Goal: Information Seeking & Learning: Check status

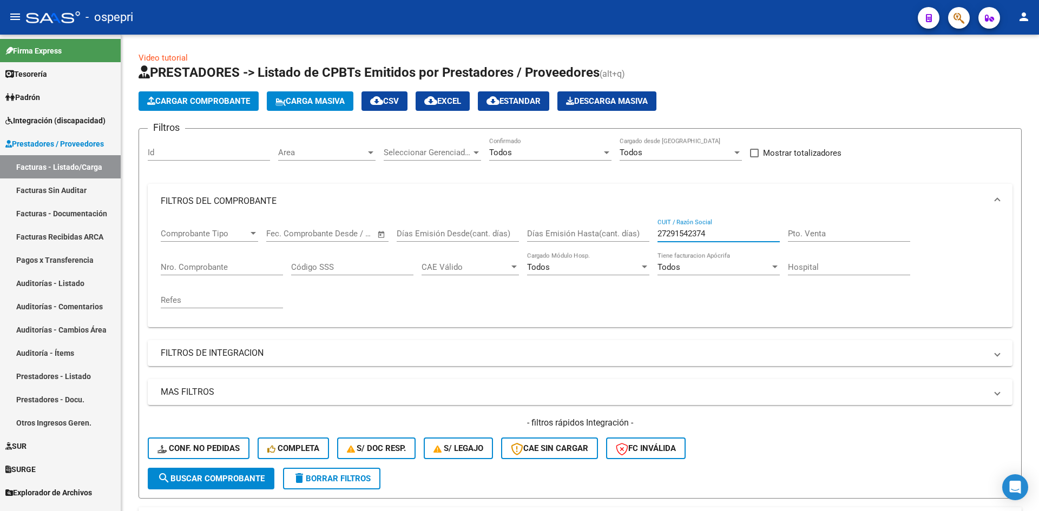
scroll to position [272, 0]
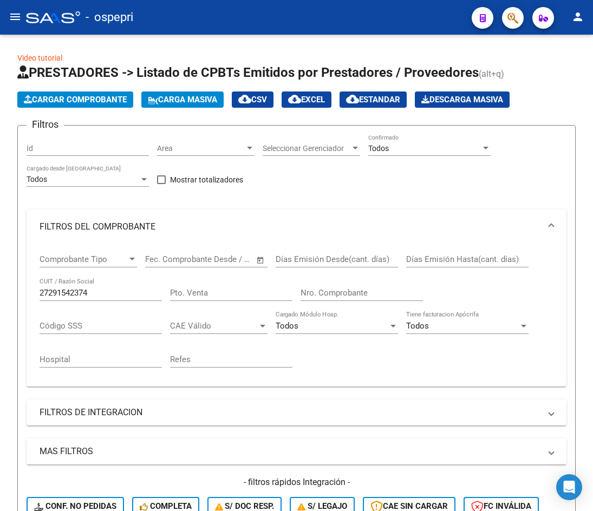
scroll to position [433, 0]
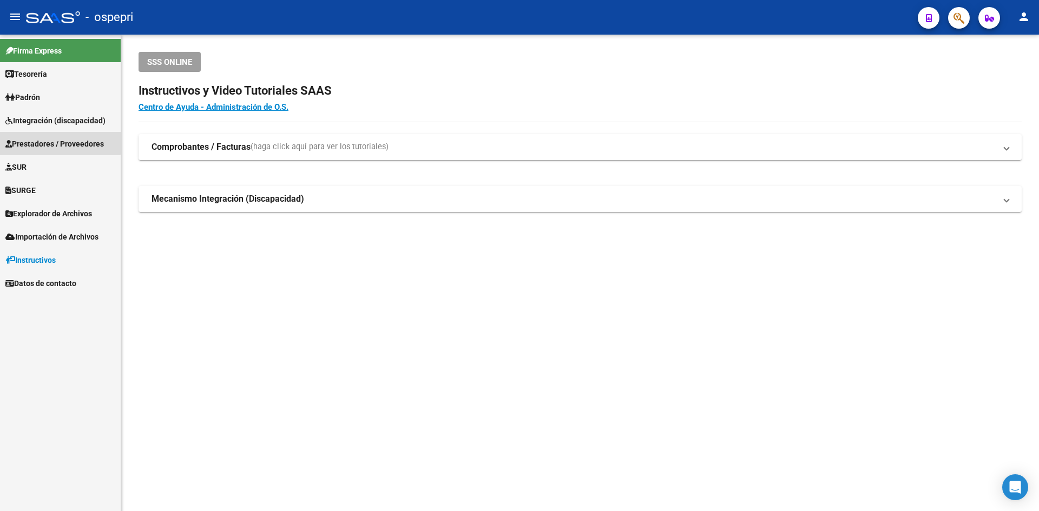
click at [47, 142] on span "Prestadores / Proveedores" at bounding box center [54, 144] width 98 height 12
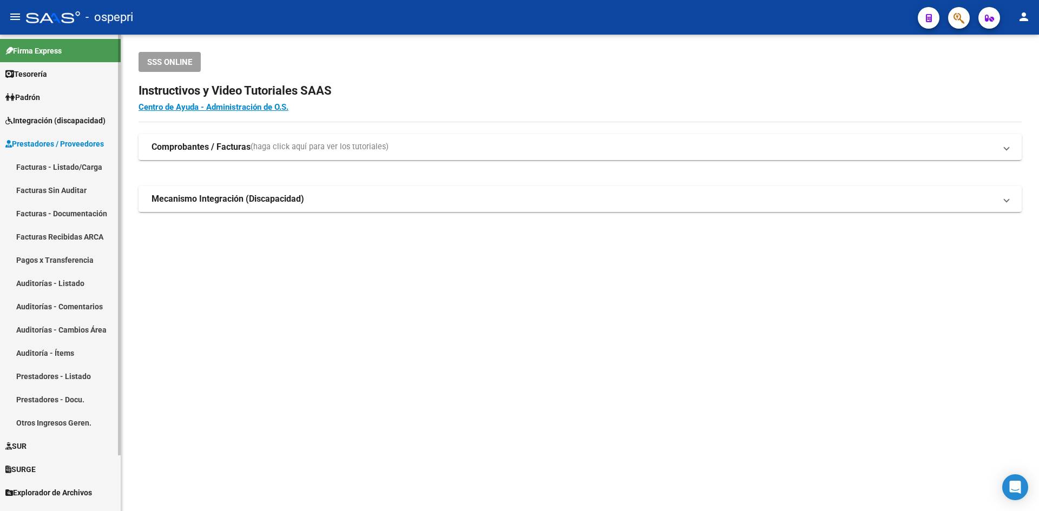
click at [41, 137] on link "Prestadores / Proveedores" at bounding box center [60, 143] width 121 height 23
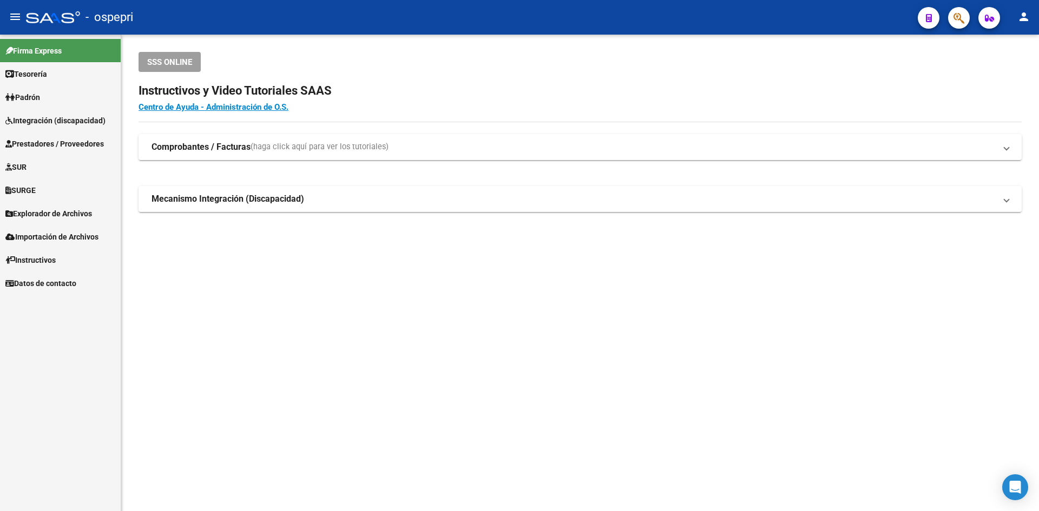
click at [41, 122] on span "Integración (discapacidad)" at bounding box center [55, 121] width 100 height 12
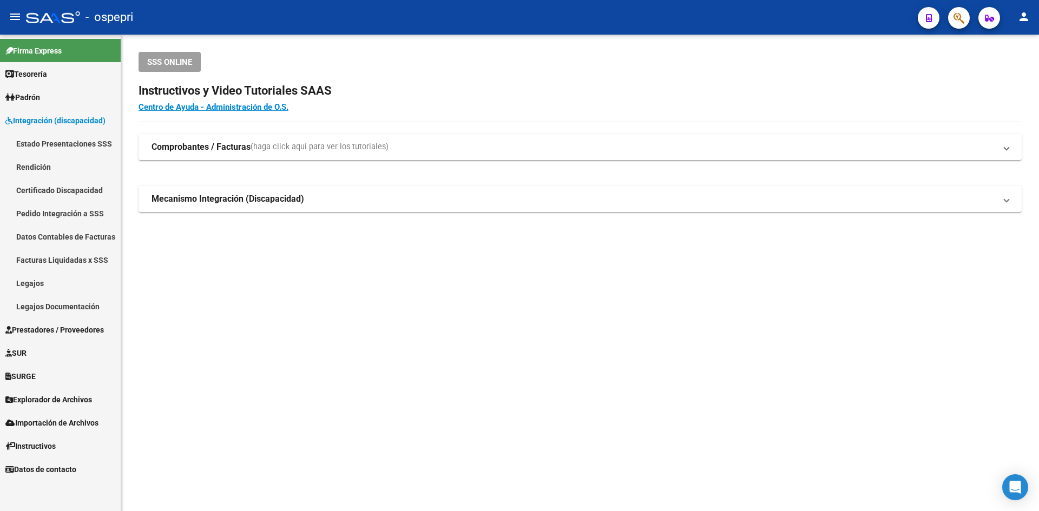
click at [38, 284] on link "Legajos" at bounding box center [60, 283] width 121 height 23
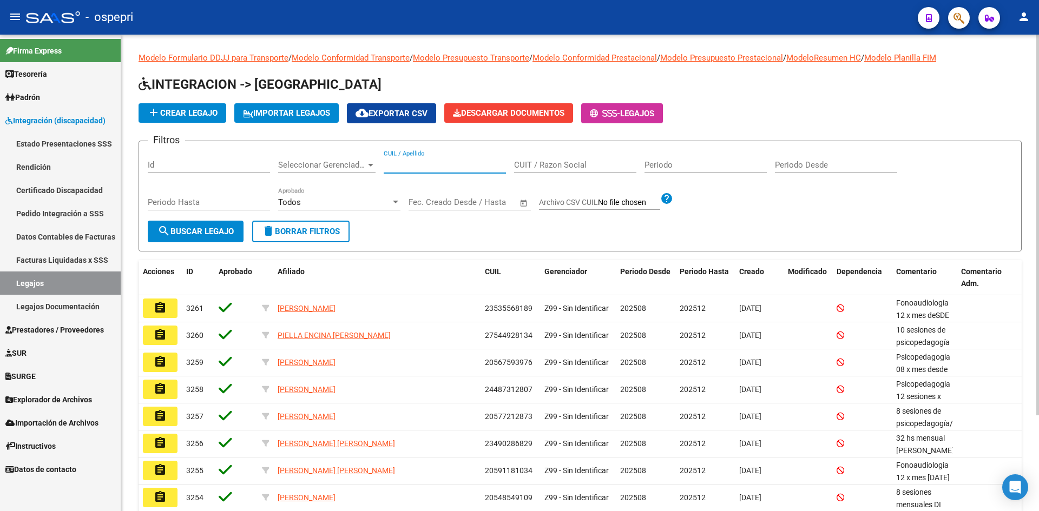
click at [457, 167] on input "CUIL / Apellido" at bounding box center [445, 165] width 122 height 10
paste input "20577213578"
type input "20577213578"
click at [213, 232] on span "search Buscar Legajo" at bounding box center [195, 232] width 76 height 10
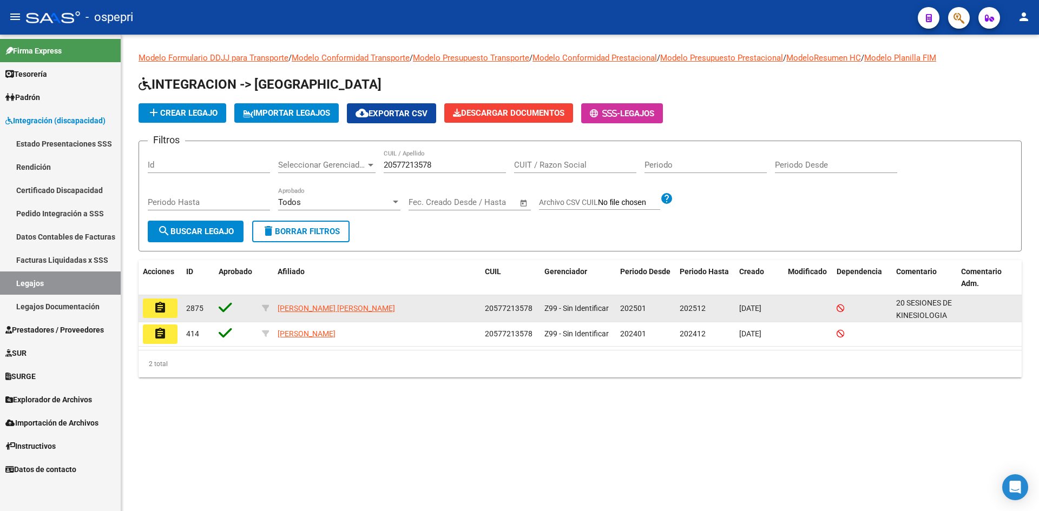
click at [159, 312] on mat-icon "assignment" at bounding box center [160, 307] width 13 height 13
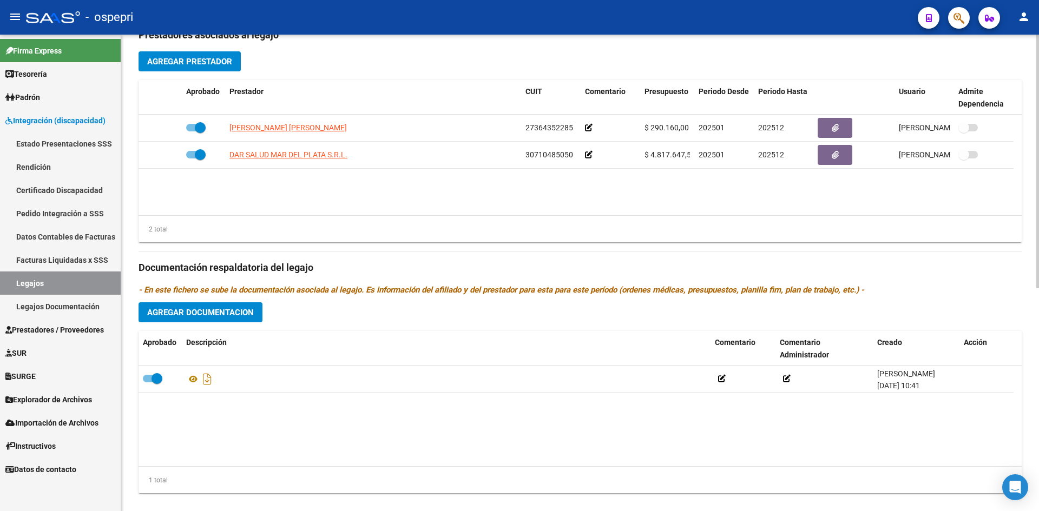
scroll to position [419, 0]
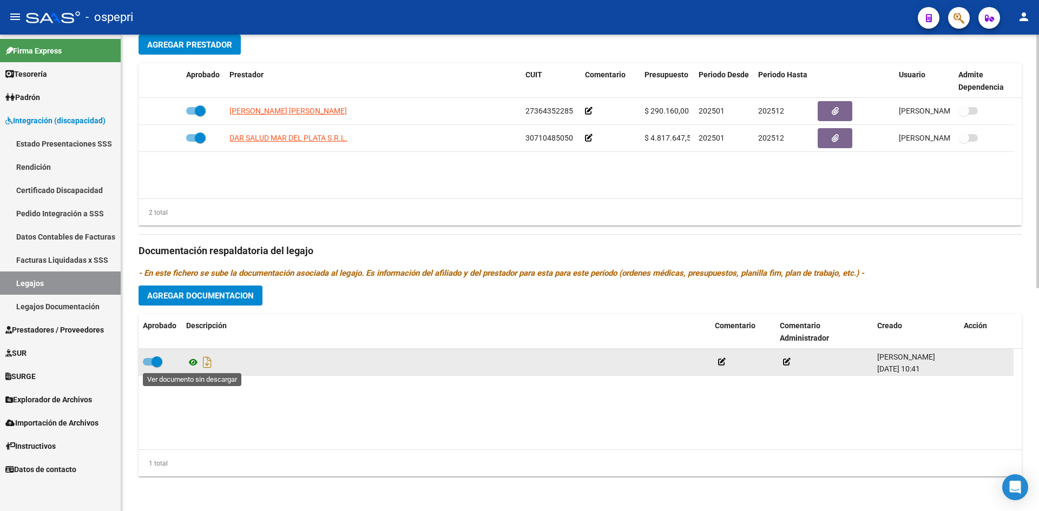
click at [189, 360] on icon at bounding box center [193, 362] width 14 height 13
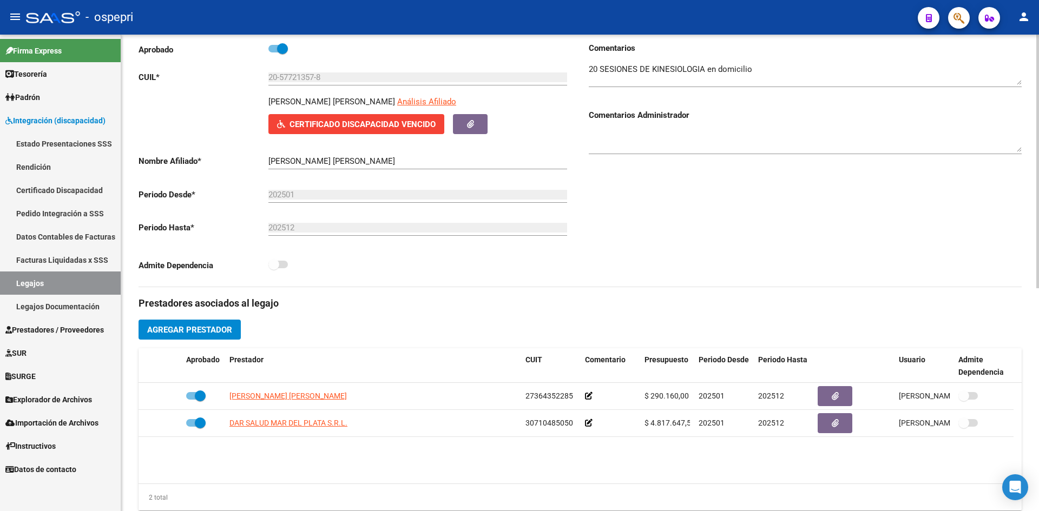
scroll to position [108, 0]
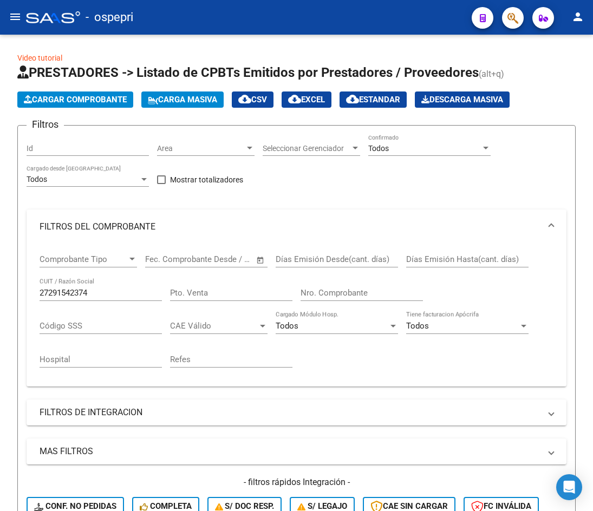
scroll to position [433, 0]
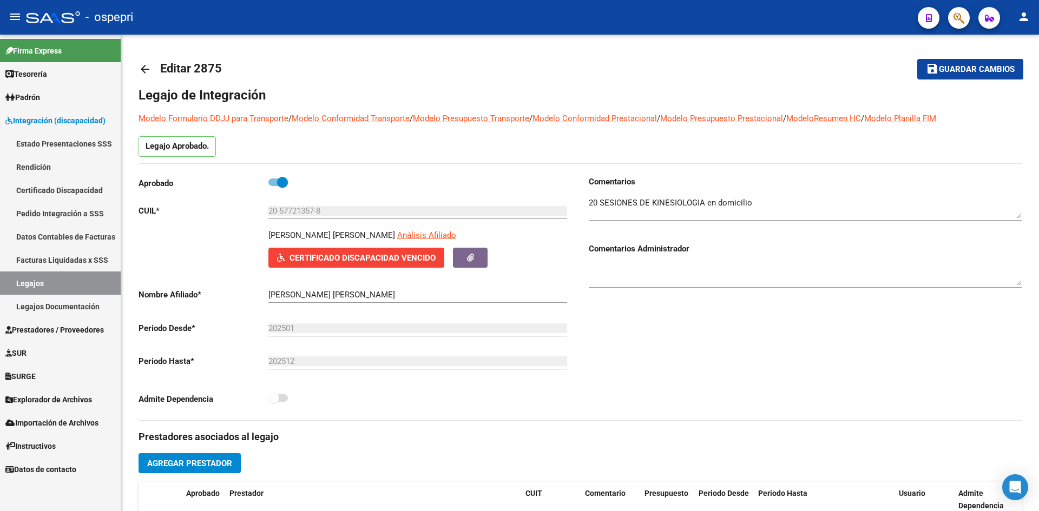
scroll to position [108, 0]
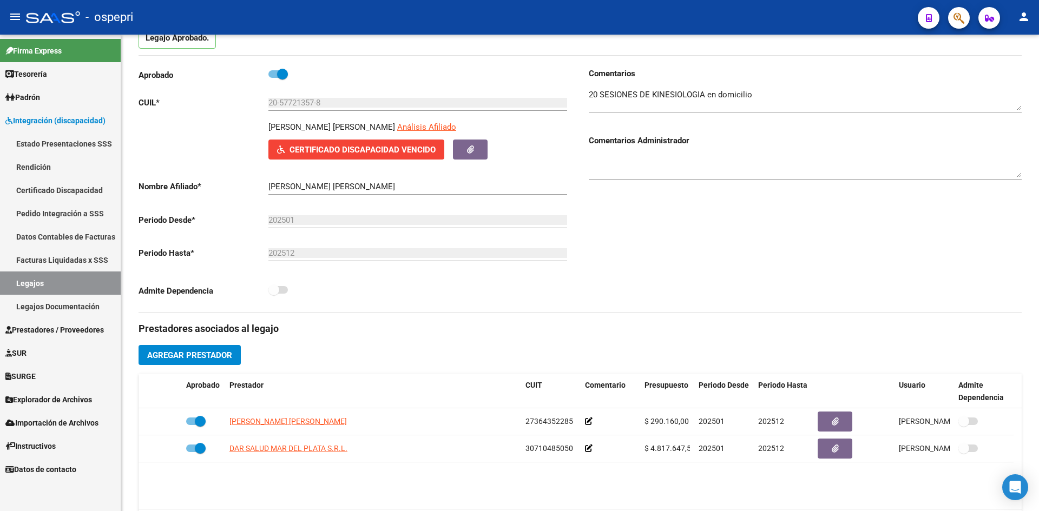
click at [37, 325] on span "Prestadores / Proveedores" at bounding box center [54, 330] width 98 height 12
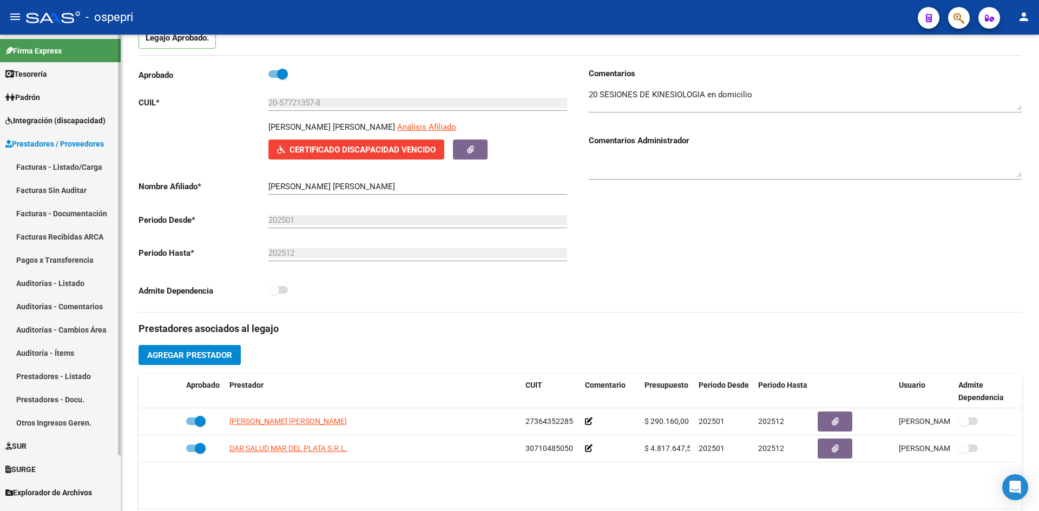
click at [66, 165] on link "Facturas - Listado/Carga" at bounding box center [60, 166] width 121 height 23
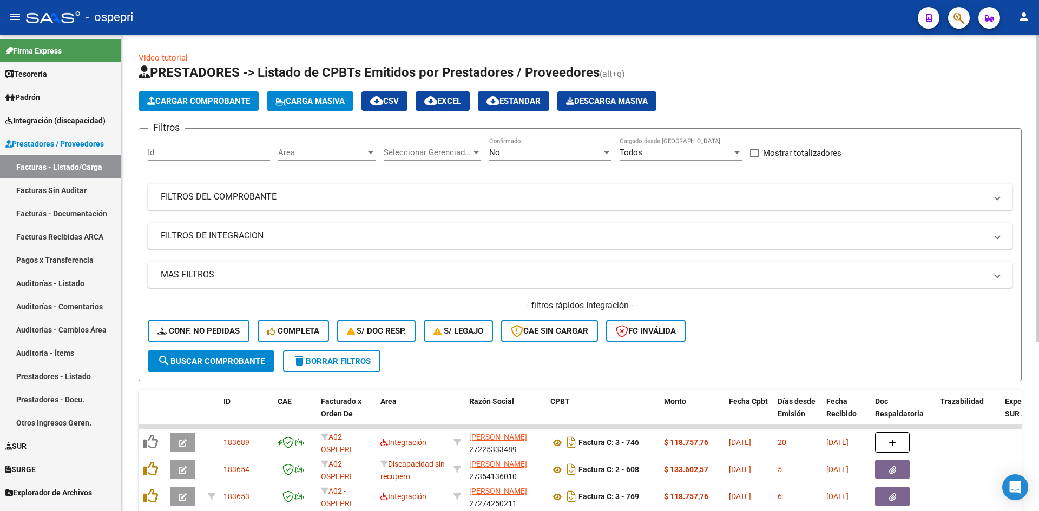
click at [641, 195] on mat-panel-title "FILTROS DEL COMPROBANTE" at bounding box center [574, 197] width 826 height 12
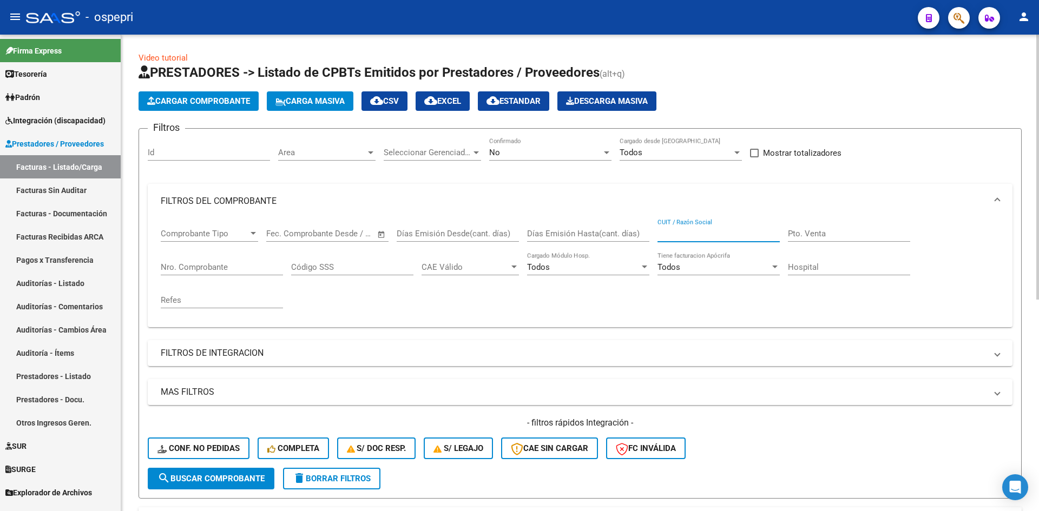
click at [714, 235] on input "CUIT / Razón Social" at bounding box center [718, 234] width 122 height 10
click at [708, 238] on input "GUTIERREZ" at bounding box center [718, 234] width 122 height 10
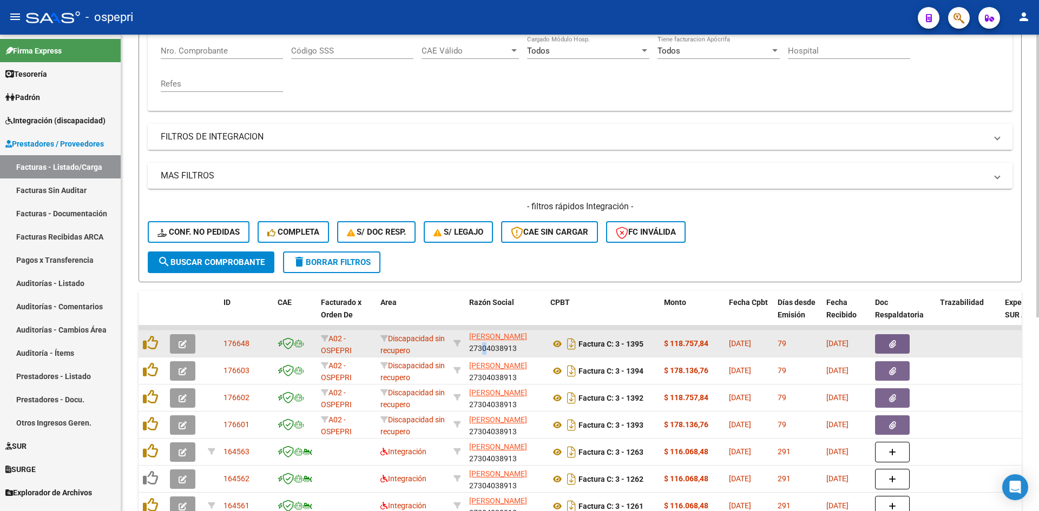
scroll to position [1, 0]
drag, startPoint x: 475, startPoint y: 347, endPoint x: 519, endPoint y: 345, distance: 44.4
click at [519, 345] on div "GUTIERREZ VANESA ALEJANDRA 27304038913" at bounding box center [505, 343] width 73 height 23
copy div "27304038913"
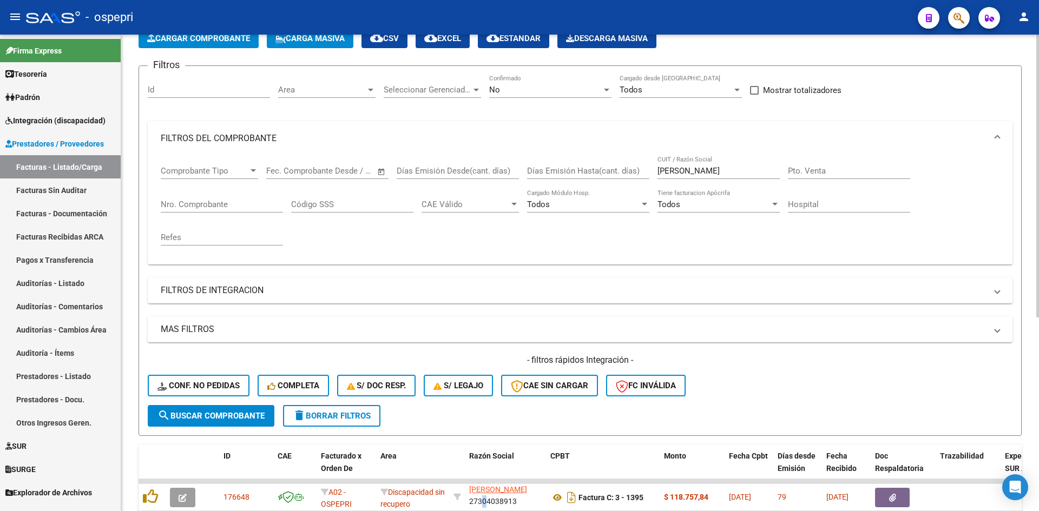
scroll to position [0, 0]
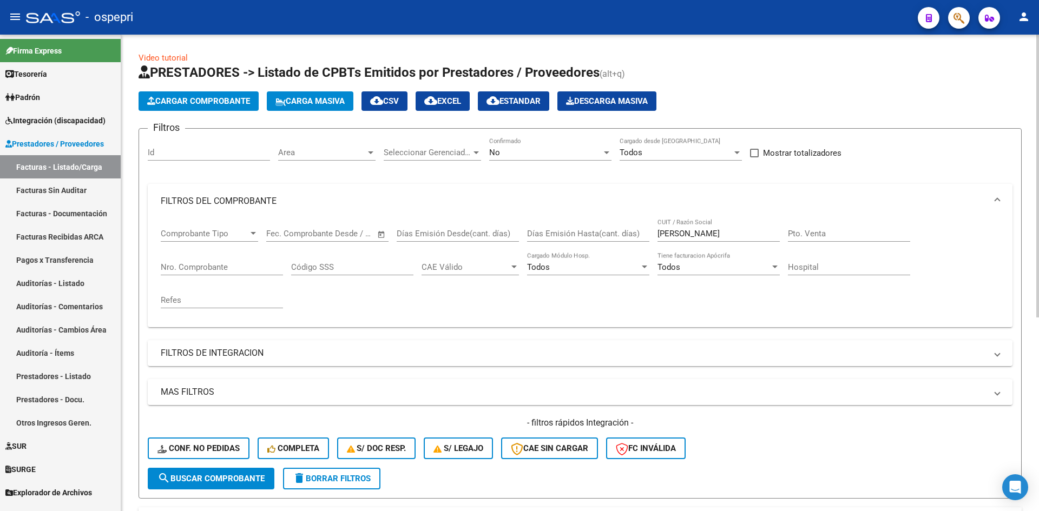
click at [760, 239] on div "GUTIERREZ VANESA CUIT / Razón Social" at bounding box center [718, 230] width 122 height 23
click at [755, 234] on input "GUTIERREZ VANESA" at bounding box center [718, 234] width 122 height 10
paste input "27304038913"
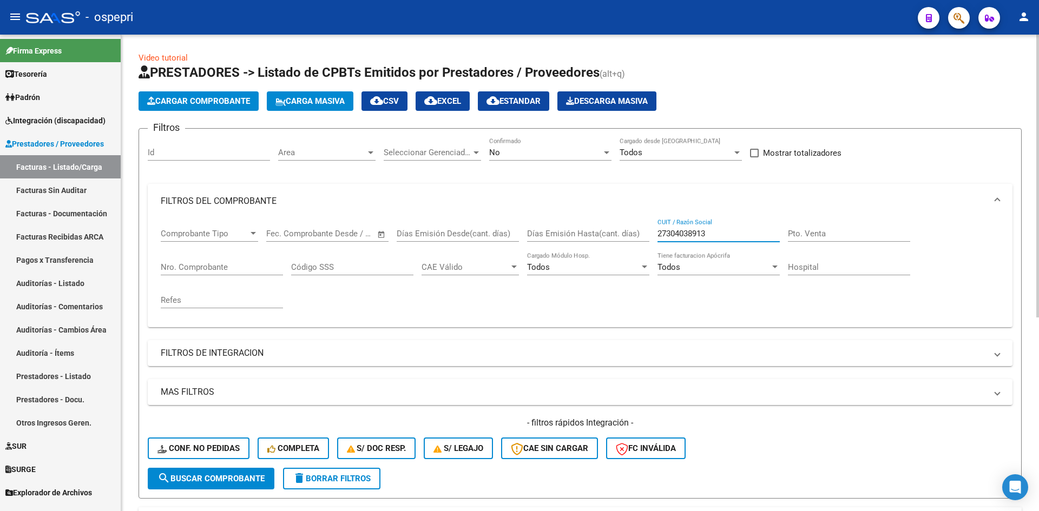
type input "27304038913"
click at [260, 477] on span "search Buscar Comprobante" at bounding box center [210, 479] width 107 height 10
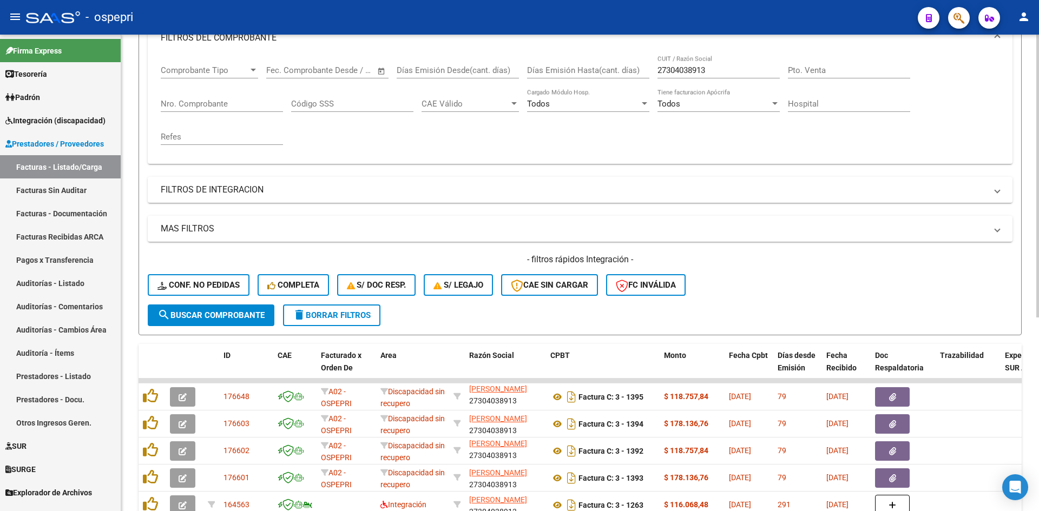
scroll to position [218, 0]
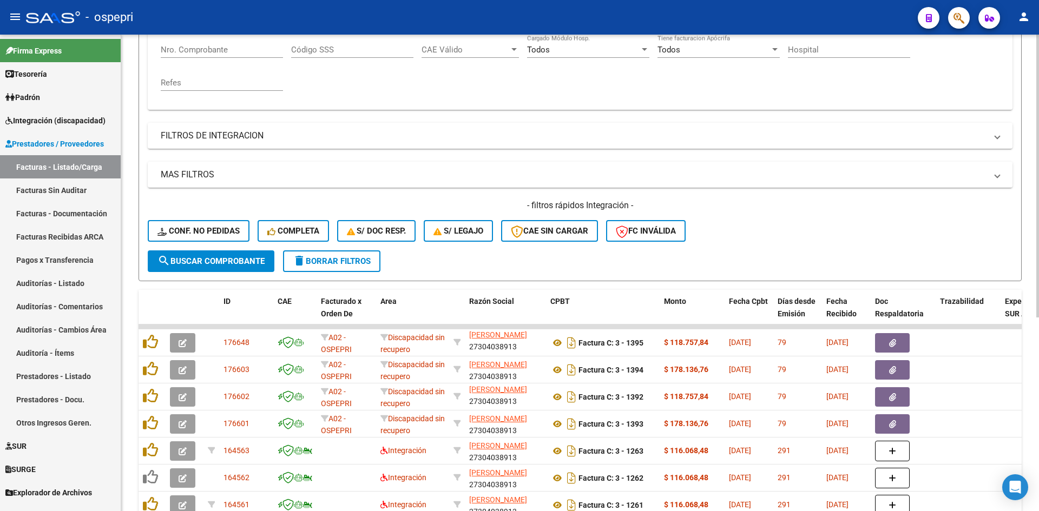
click at [221, 257] on span "search Buscar Comprobante" at bounding box center [210, 262] width 107 height 10
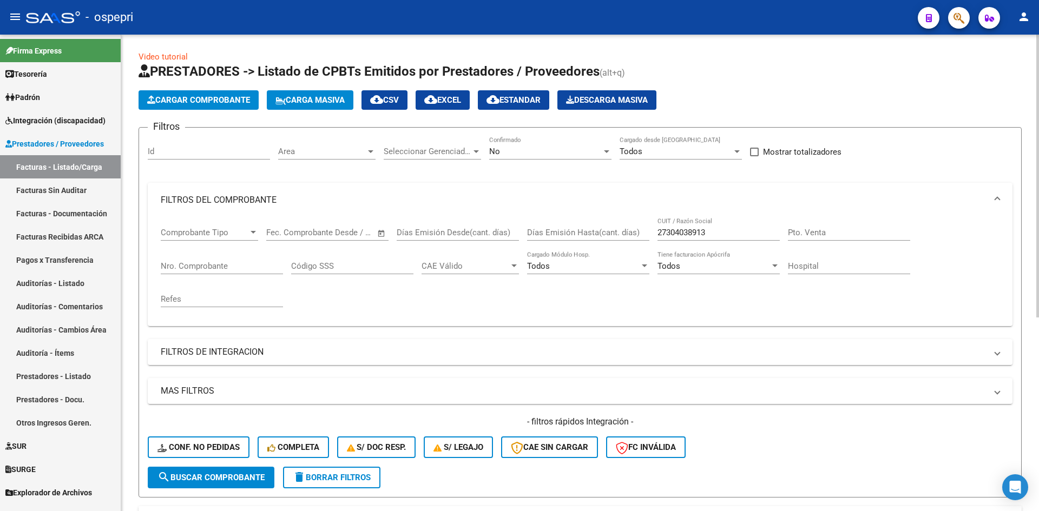
click at [531, 148] on div "No" at bounding box center [545, 152] width 113 height 10
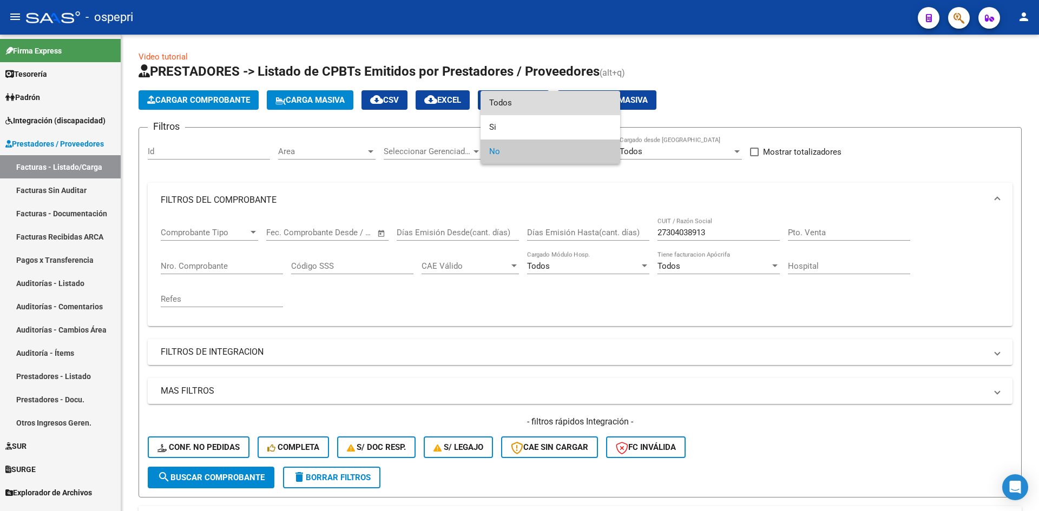
click at [531, 109] on span "Todos" at bounding box center [550, 103] width 122 height 24
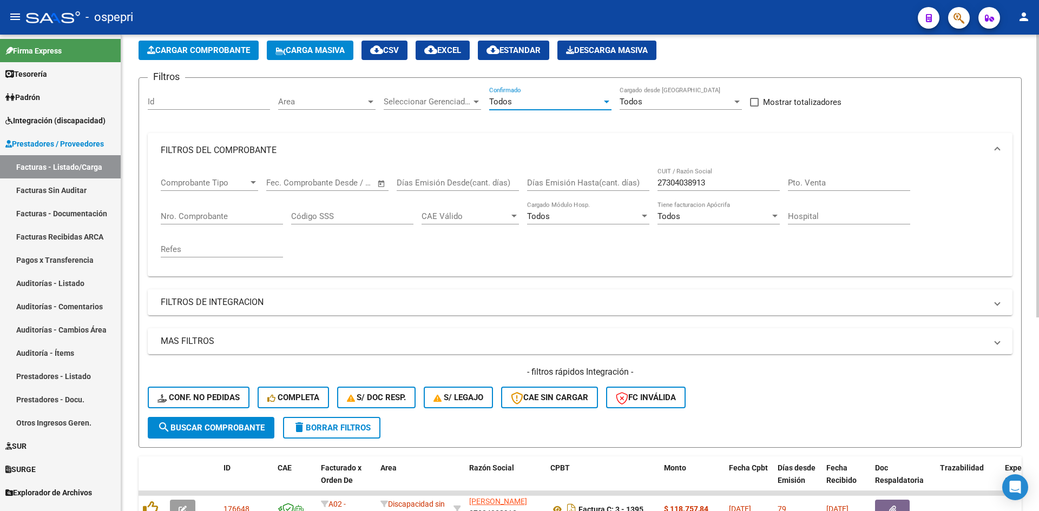
scroll to position [109, 0]
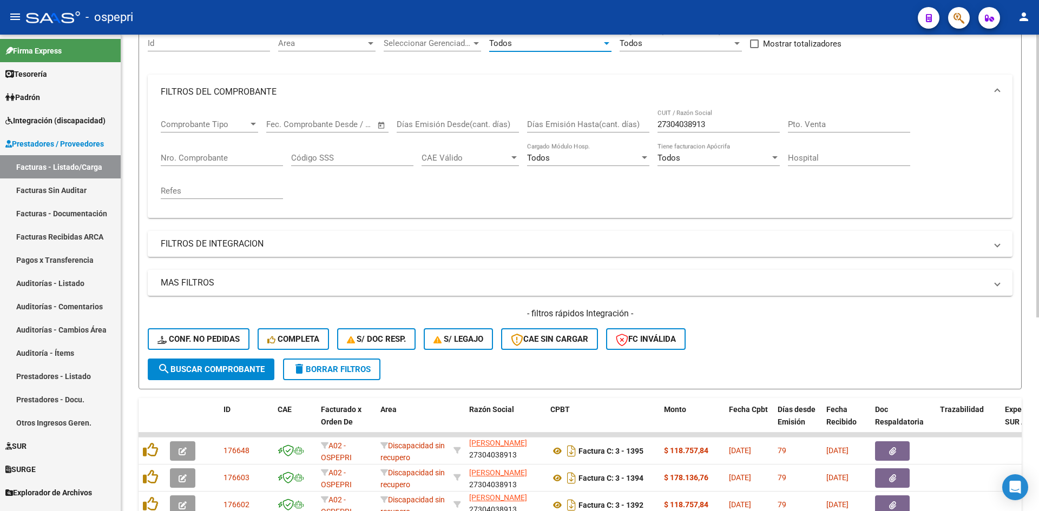
click at [226, 371] on span "search Buscar Comprobante" at bounding box center [210, 370] width 107 height 10
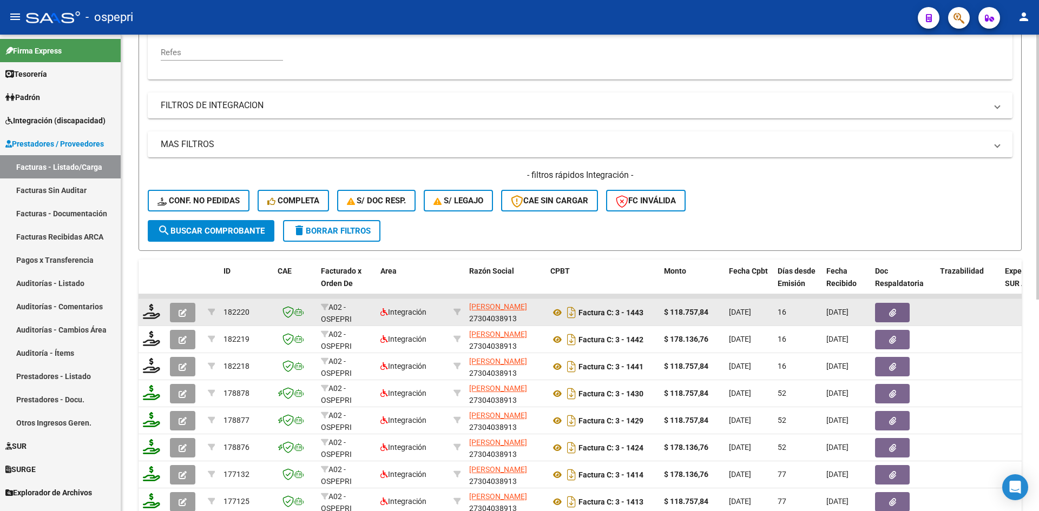
scroll to position [380, 0]
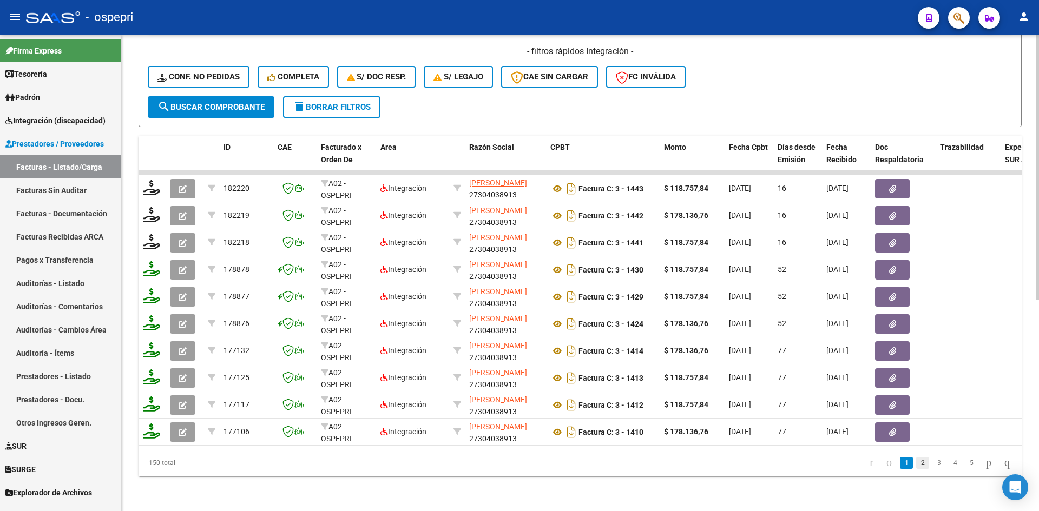
click at [916, 465] on link "2" at bounding box center [922, 463] width 13 height 12
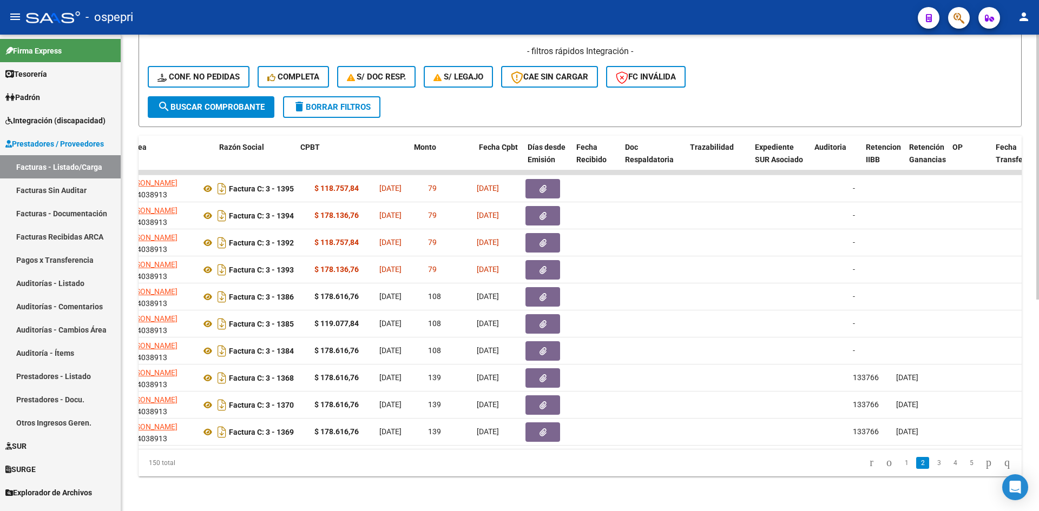
scroll to position [0, 222]
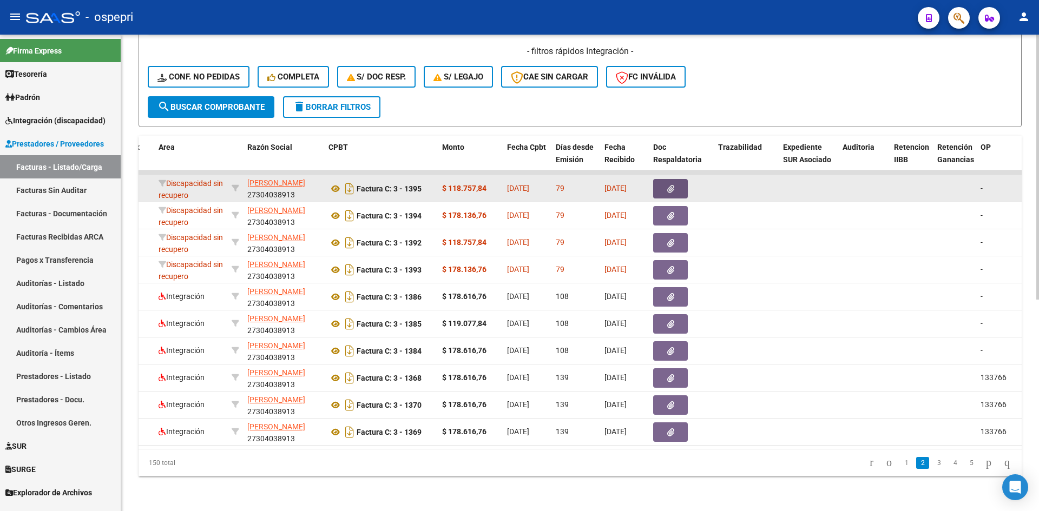
click at [674, 179] on button "button" at bounding box center [670, 188] width 35 height 19
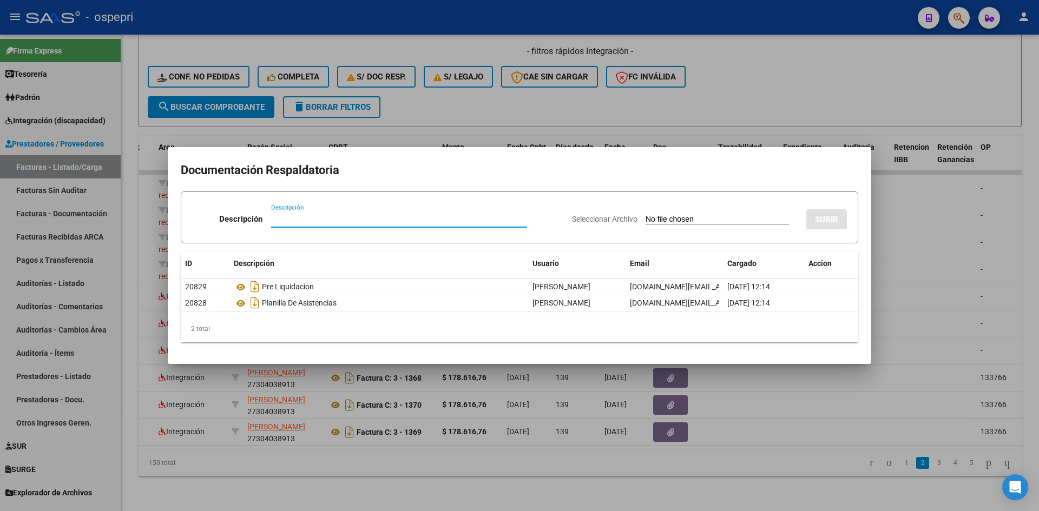
click at [936, 169] on div at bounding box center [519, 255] width 1039 height 511
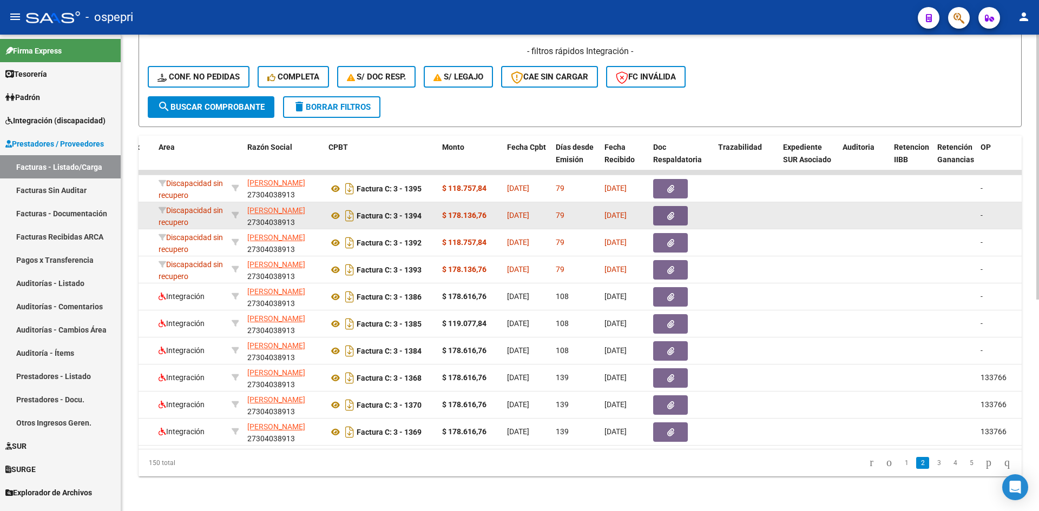
click at [667, 212] on icon "button" at bounding box center [670, 216] width 7 height 8
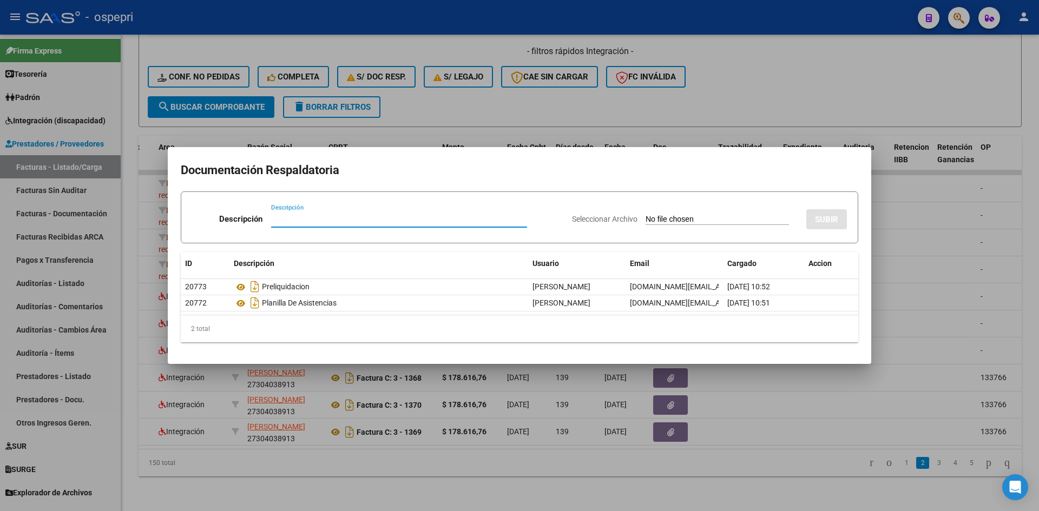
click at [902, 175] on div at bounding box center [519, 255] width 1039 height 511
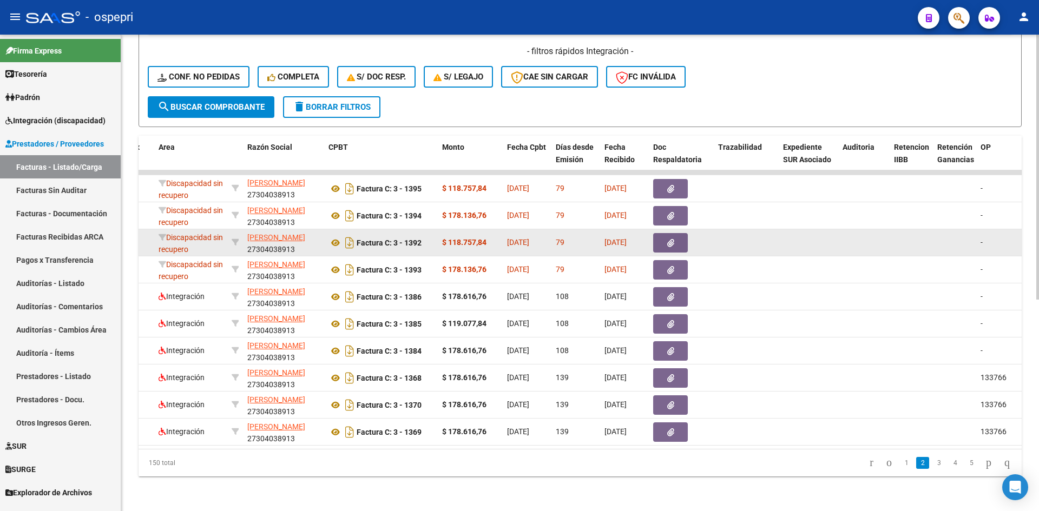
click at [678, 237] on button "button" at bounding box center [670, 242] width 35 height 19
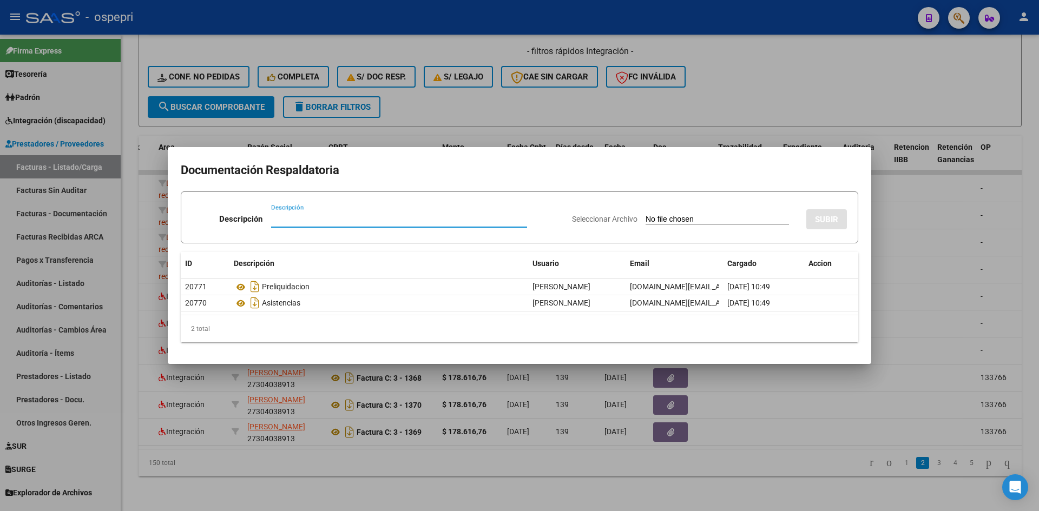
click at [896, 213] on div at bounding box center [519, 255] width 1039 height 511
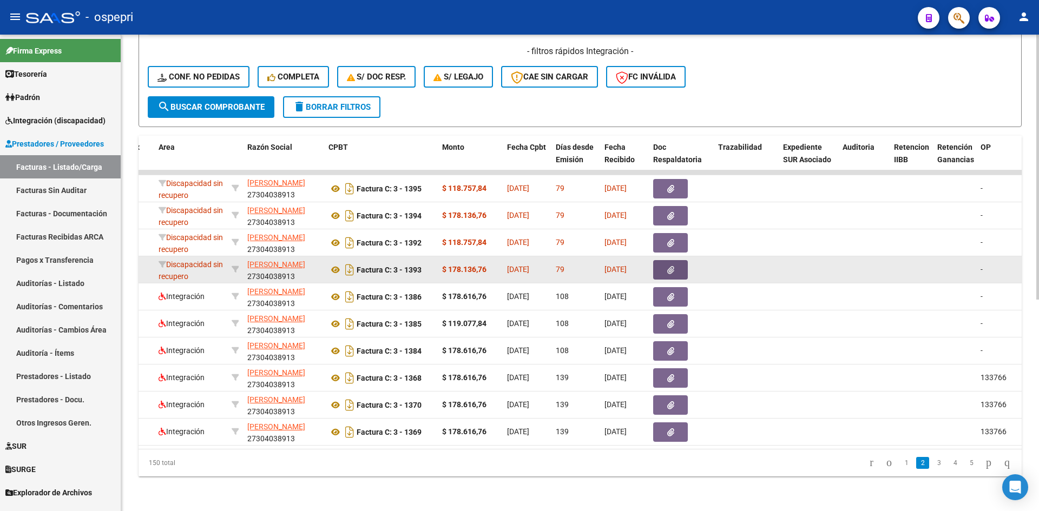
click at [675, 268] on button "button" at bounding box center [670, 269] width 35 height 19
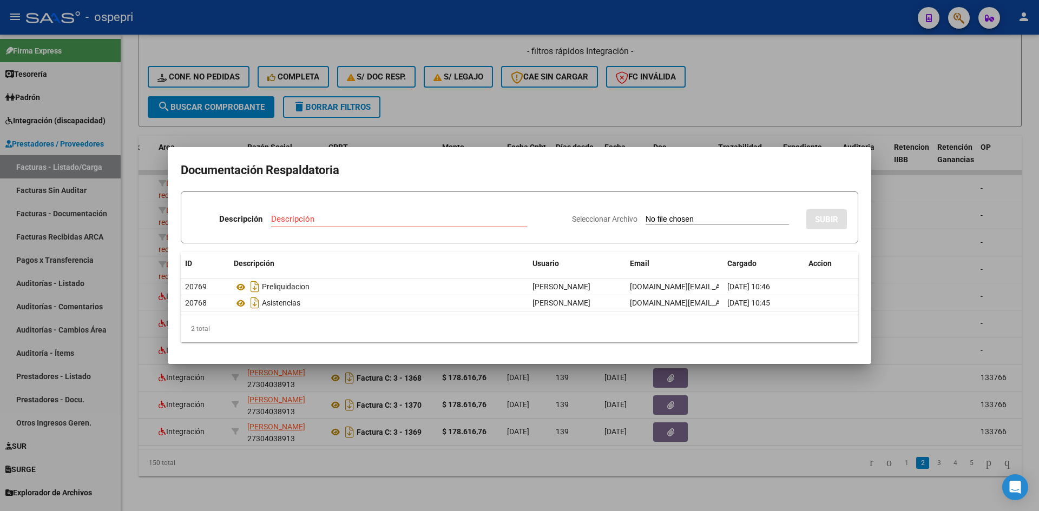
click at [895, 207] on div at bounding box center [519, 255] width 1039 height 511
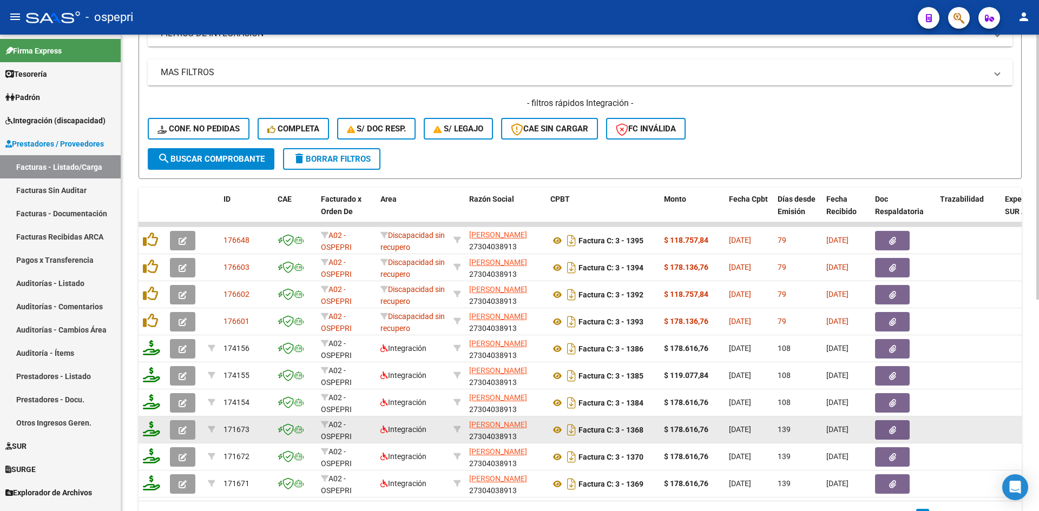
scroll to position [380, 0]
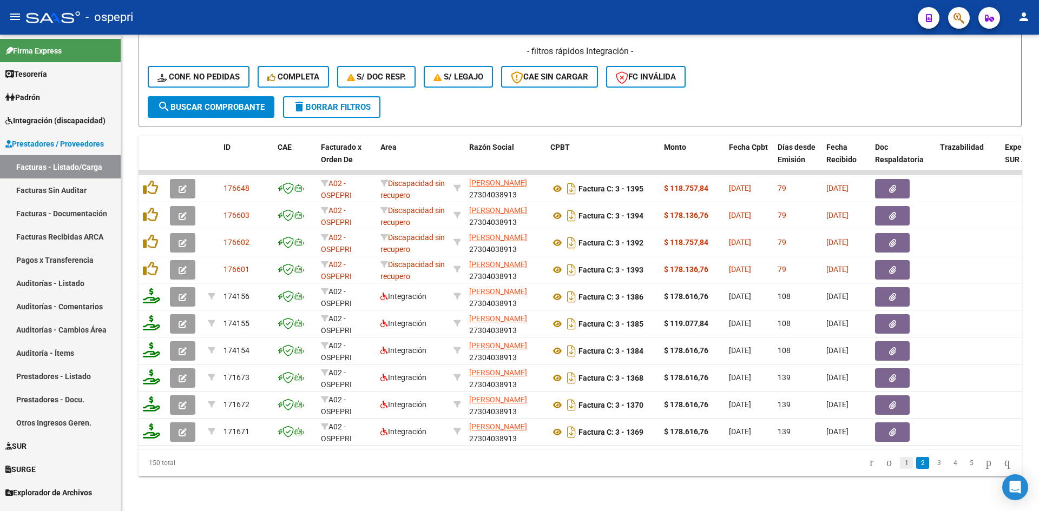
click at [900, 462] on link "1" at bounding box center [906, 463] width 13 height 12
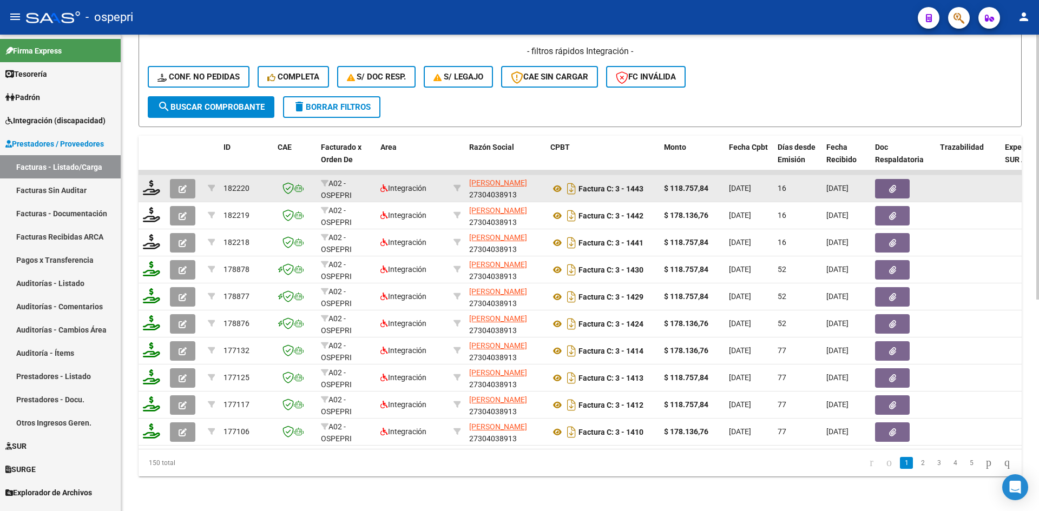
click at [902, 182] on button "button" at bounding box center [892, 188] width 35 height 19
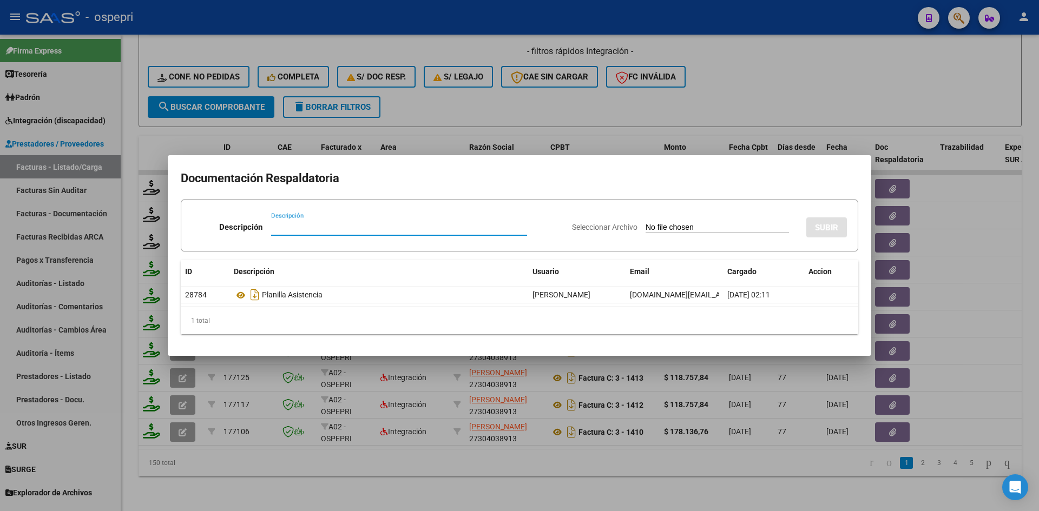
click at [891, 205] on div at bounding box center [519, 255] width 1039 height 511
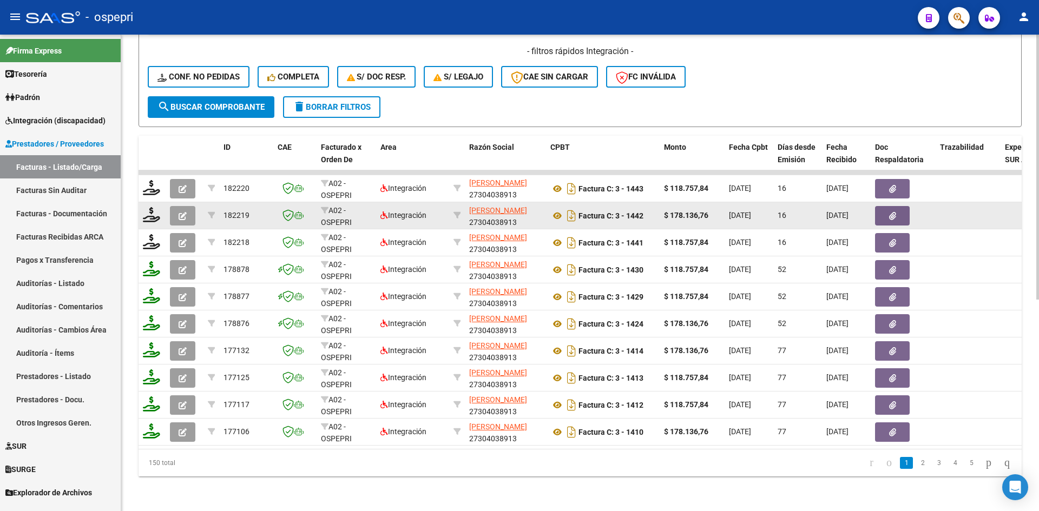
click at [892, 212] on icon "button" at bounding box center [892, 216] width 7 height 8
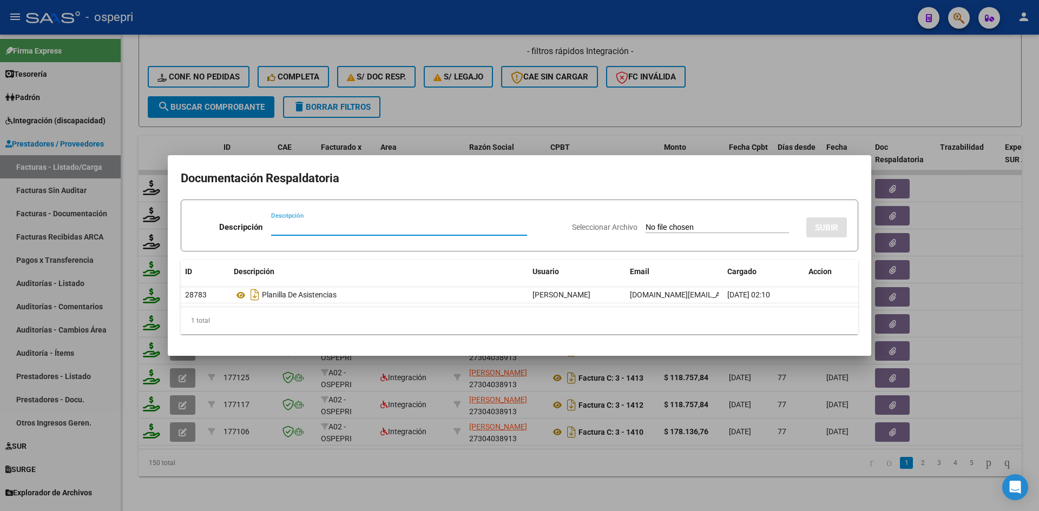
click at [897, 235] on div at bounding box center [519, 255] width 1039 height 511
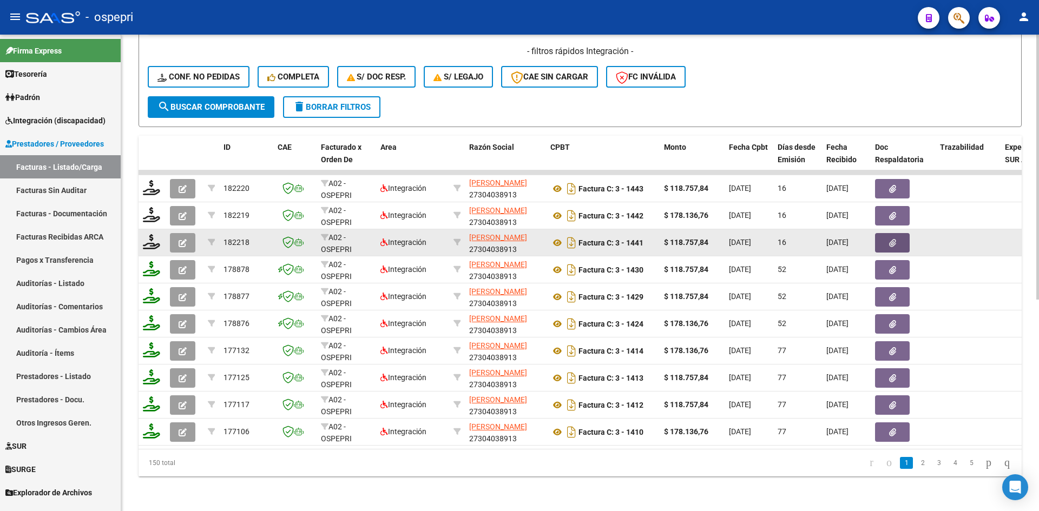
click at [895, 239] on icon "button" at bounding box center [892, 243] width 7 height 8
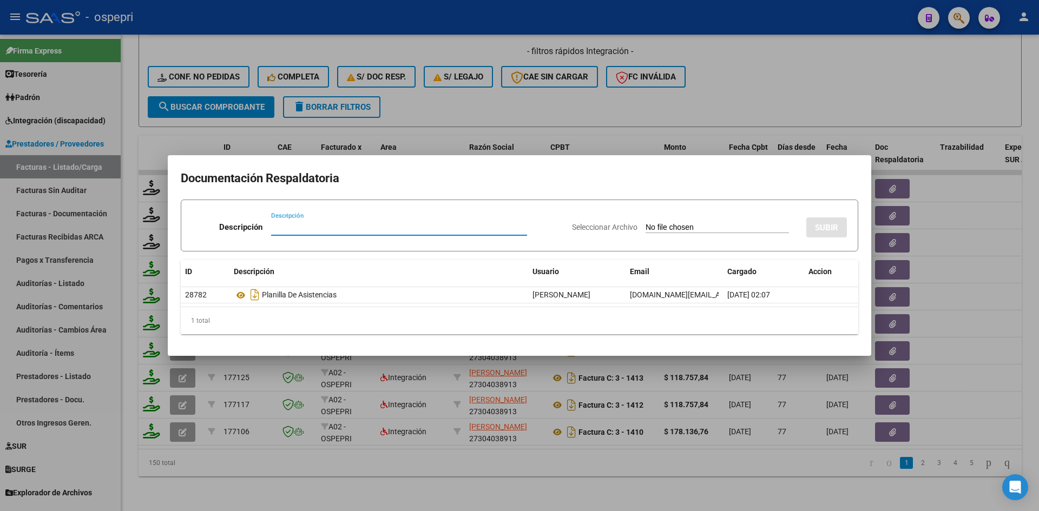
click at [893, 264] on div at bounding box center [519, 255] width 1039 height 511
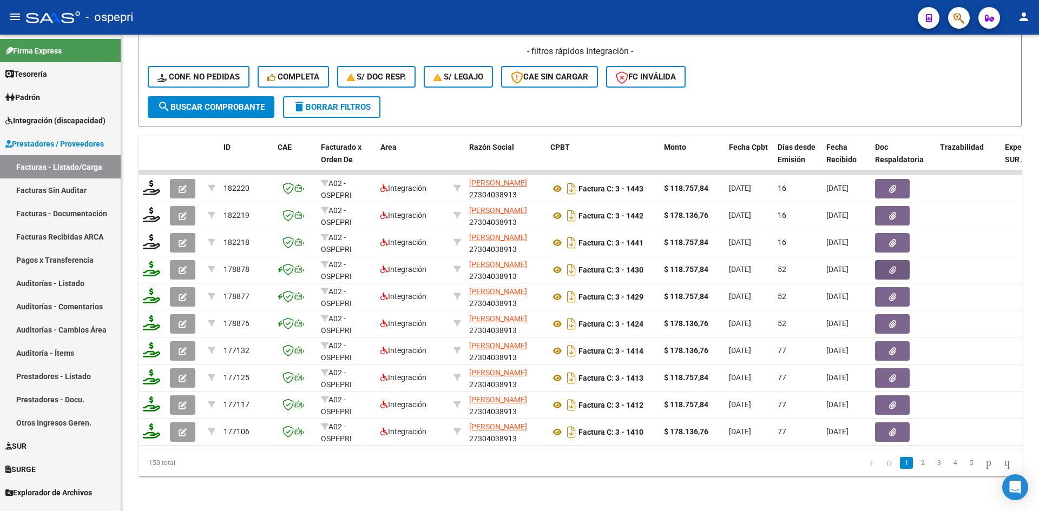
click at [893, 266] on icon "button" at bounding box center [892, 270] width 7 height 8
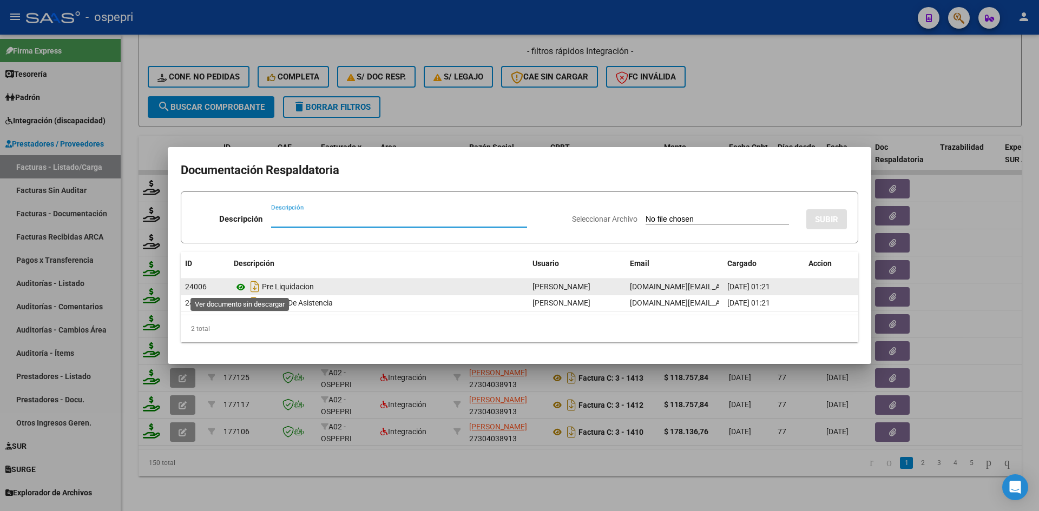
click at [241, 285] on icon at bounding box center [241, 287] width 14 height 13
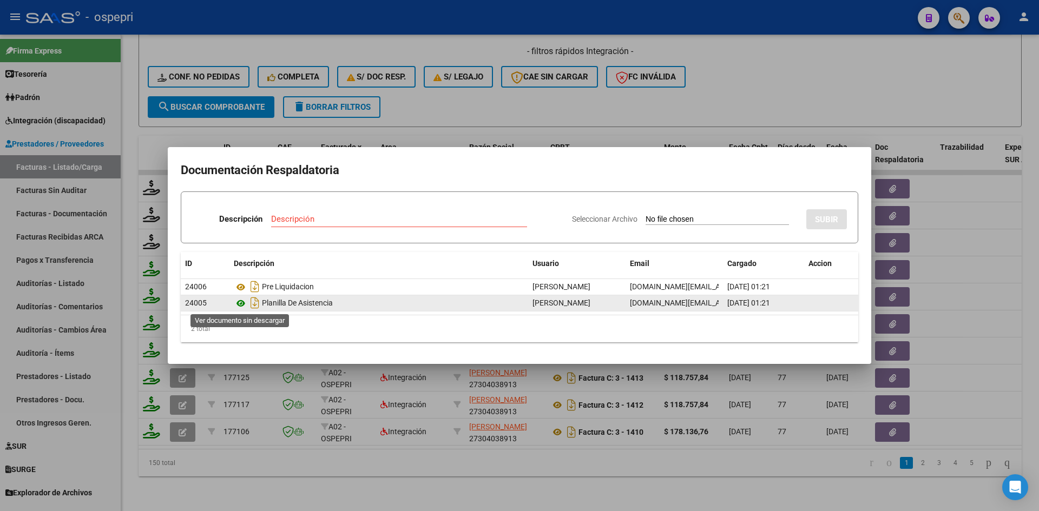
click at [241, 302] on icon at bounding box center [241, 303] width 14 height 13
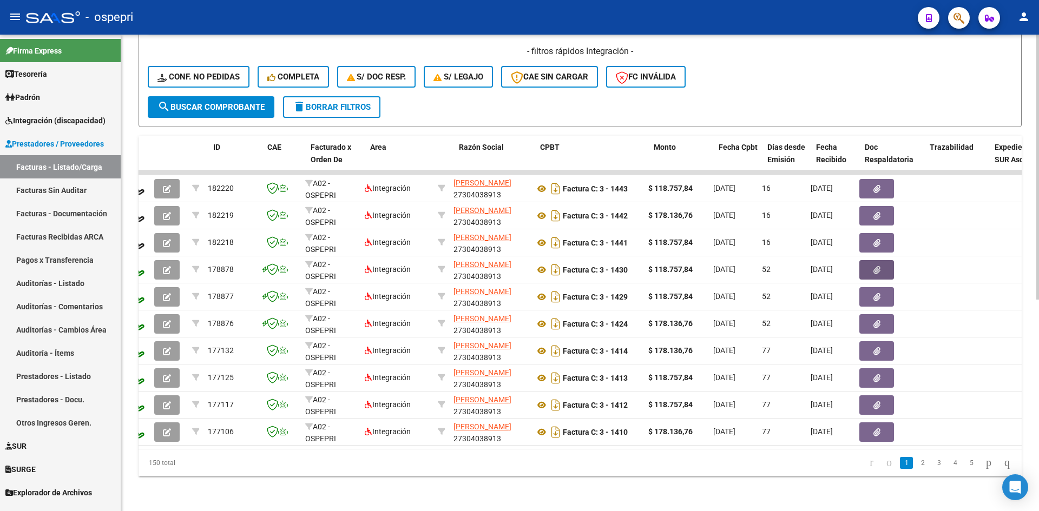
scroll to position [0, 40]
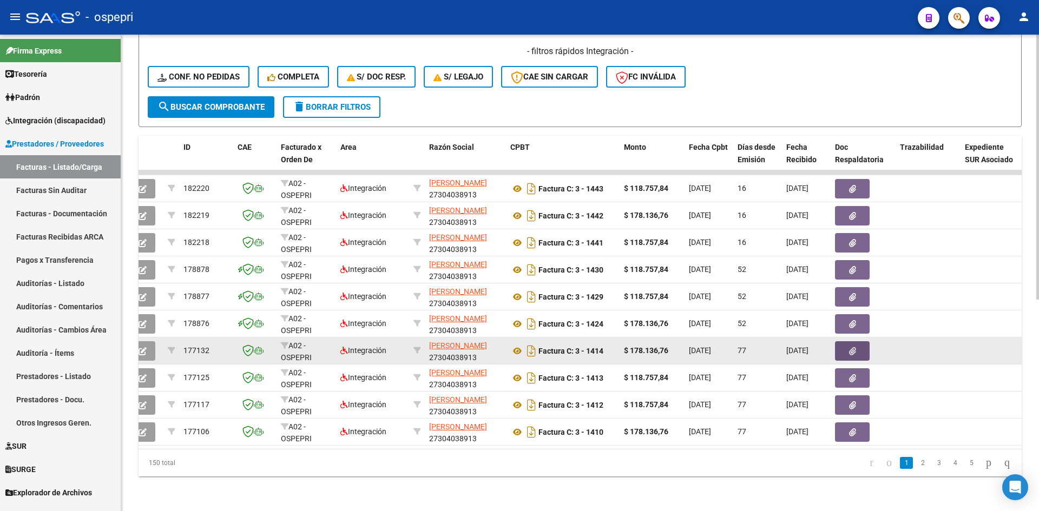
click at [856, 347] on icon "button" at bounding box center [852, 351] width 7 height 8
click at [854, 347] on icon "button" at bounding box center [852, 351] width 7 height 8
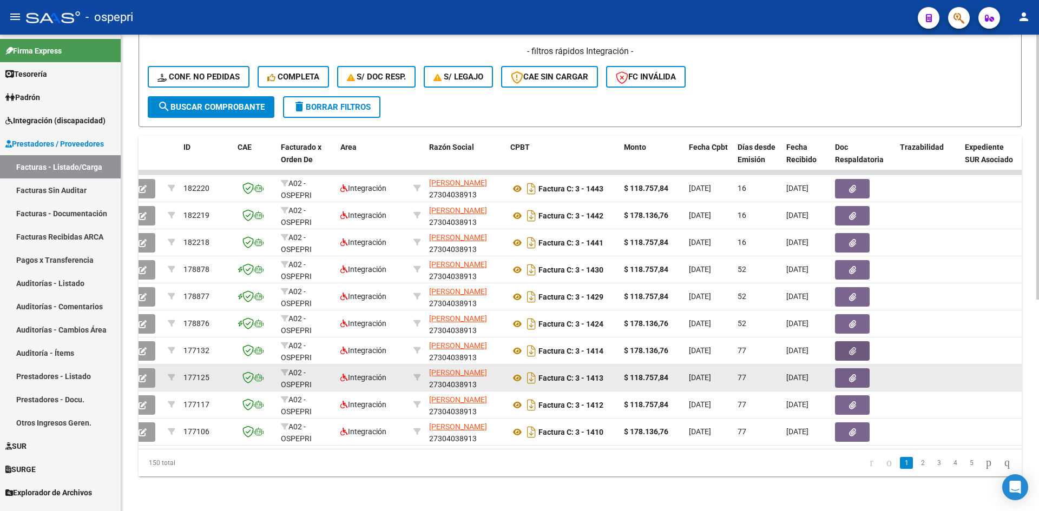
click at [851, 374] on icon "button" at bounding box center [852, 378] width 7 height 8
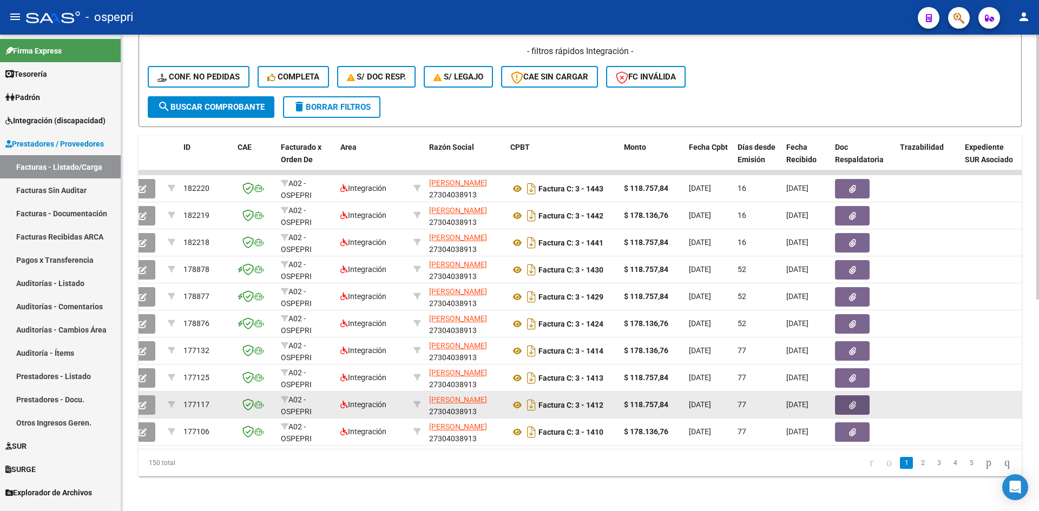
click at [852, 402] on icon "button" at bounding box center [852, 406] width 7 height 8
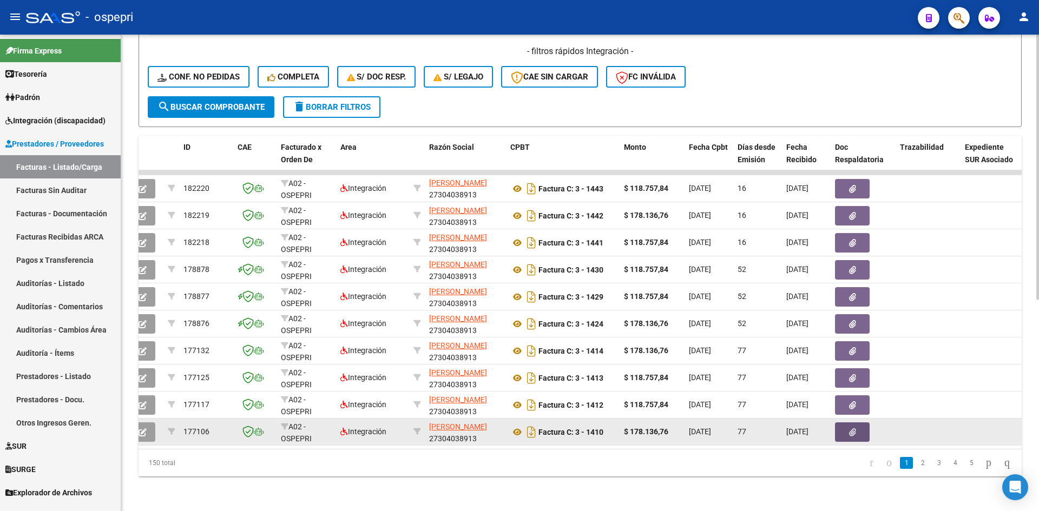
click at [852, 429] on icon "button" at bounding box center [852, 433] width 7 height 8
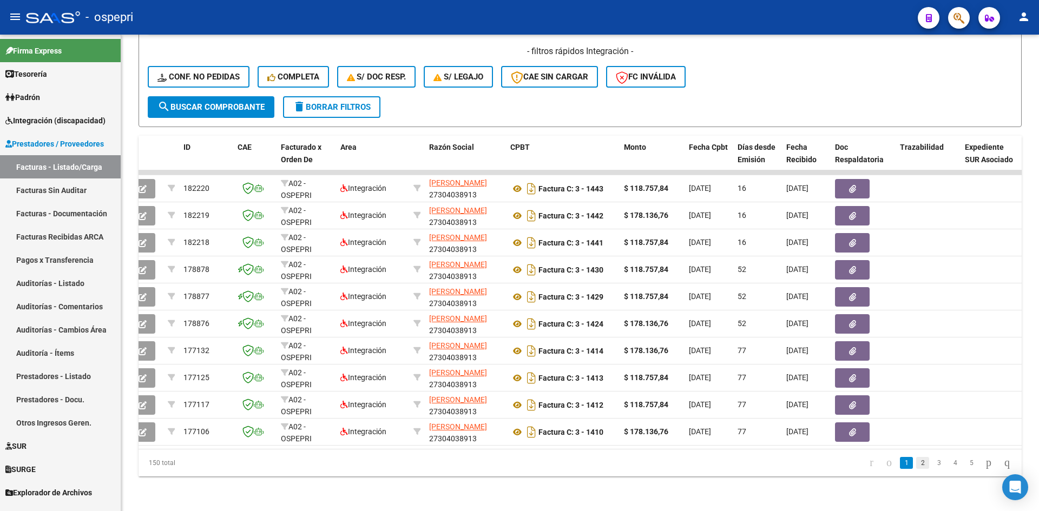
click at [916, 464] on link "2" at bounding box center [922, 463] width 13 height 12
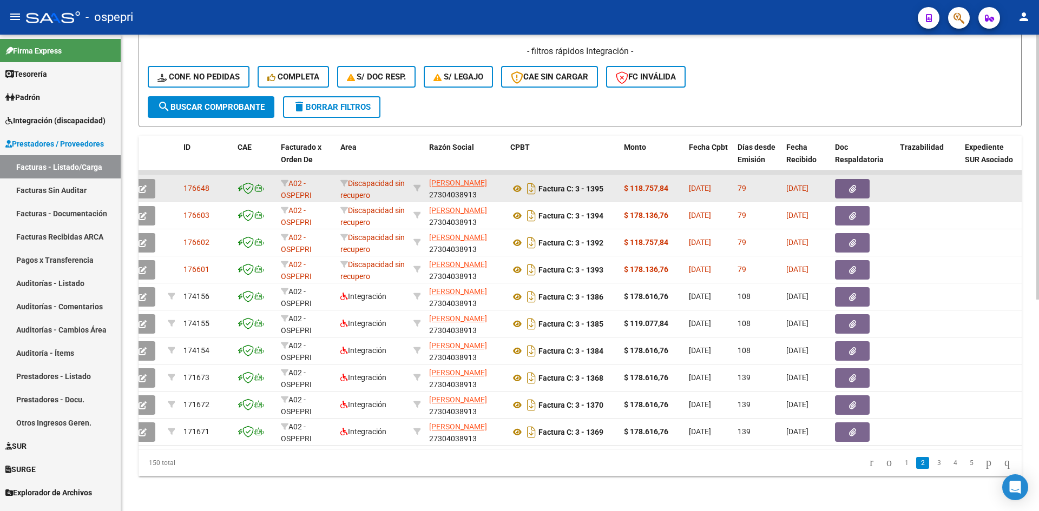
click at [849, 185] on icon "button" at bounding box center [852, 189] width 7 height 8
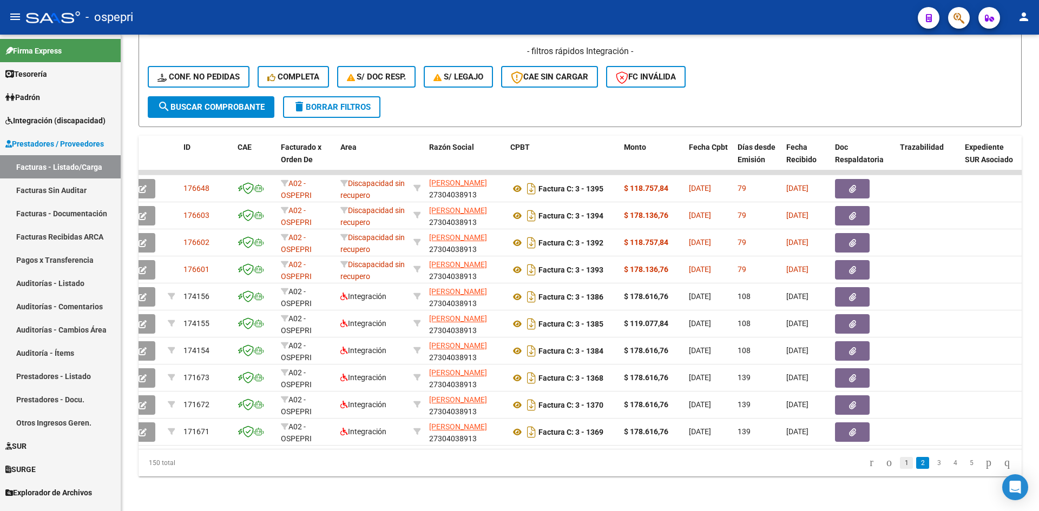
click at [900, 458] on link "1" at bounding box center [906, 463] width 13 height 12
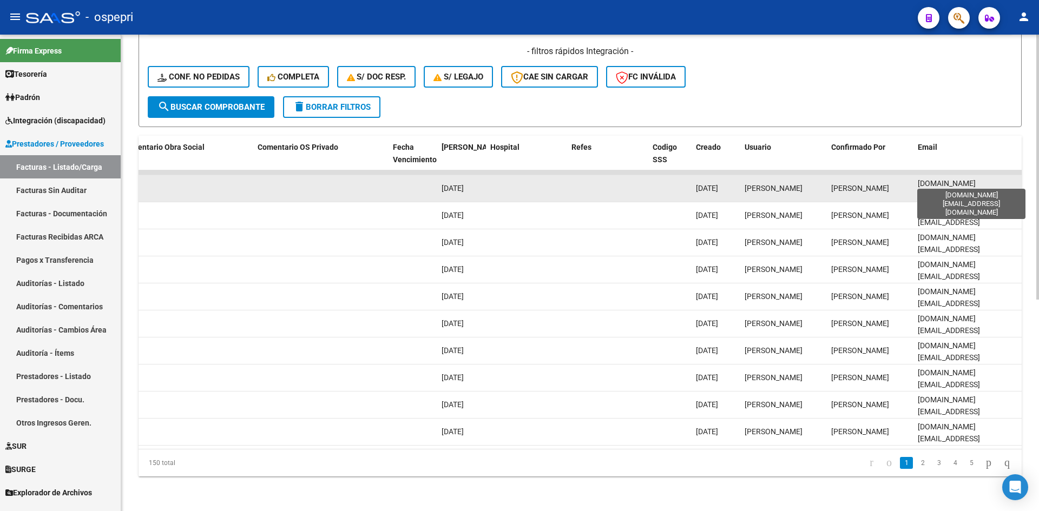
scroll to position [0, 5]
drag, startPoint x: 918, startPoint y: 181, endPoint x: 1015, endPoint y: 181, distance: 96.9
click at [980, 181] on span "gutierrezvanesa.to@gmail.com" at bounding box center [949, 196] width 62 height 34
copy span "gutierrezvanesa.to@gmail.com"
